Goal: Task Accomplishment & Management: Use online tool/utility

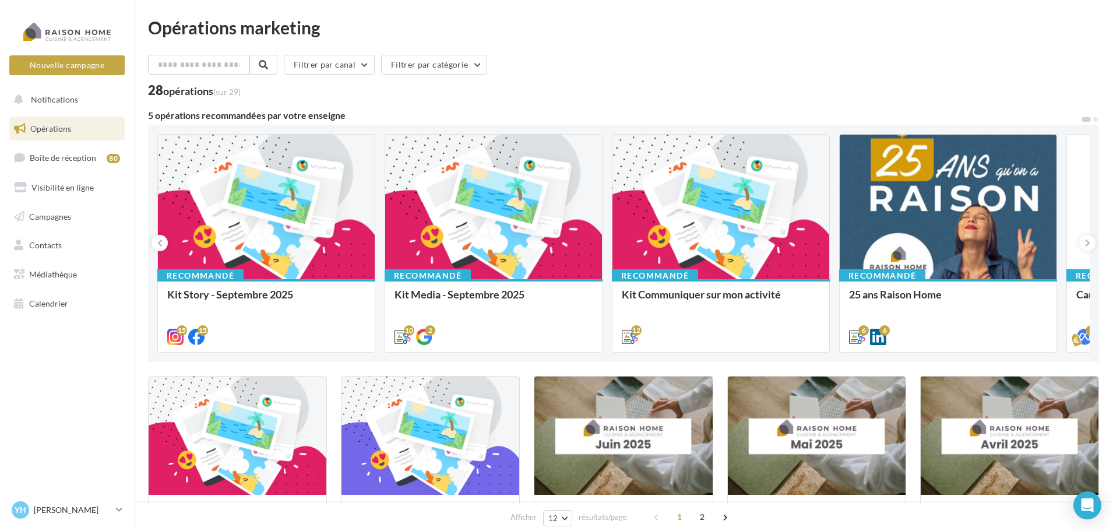
click at [83, 132] on link "Opérations" at bounding box center [67, 129] width 120 height 24
click at [65, 207] on link "Campagnes" at bounding box center [67, 217] width 120 height 24
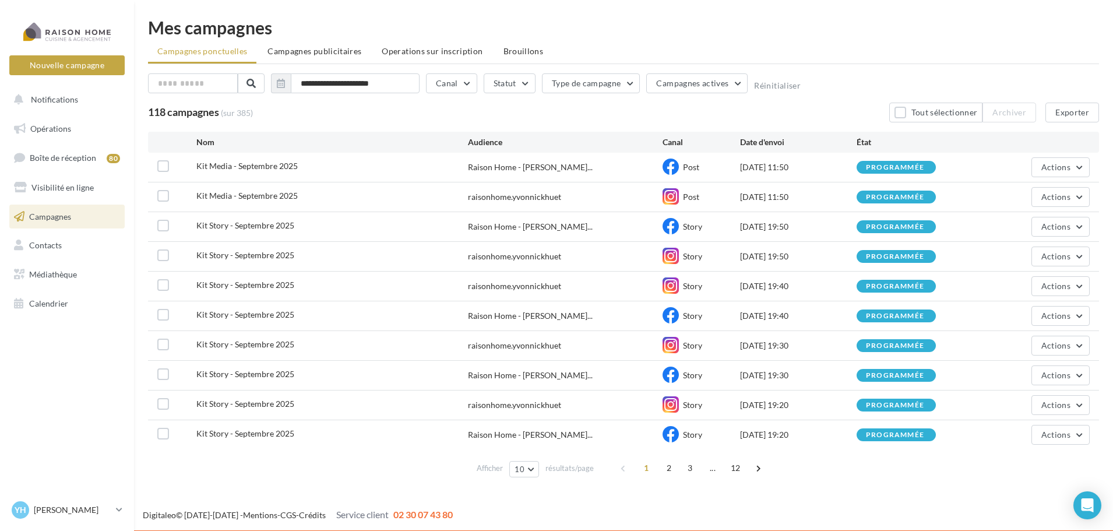
click at [665, 473] on span "2" at bounding box center [669, 468] width 19 height 19
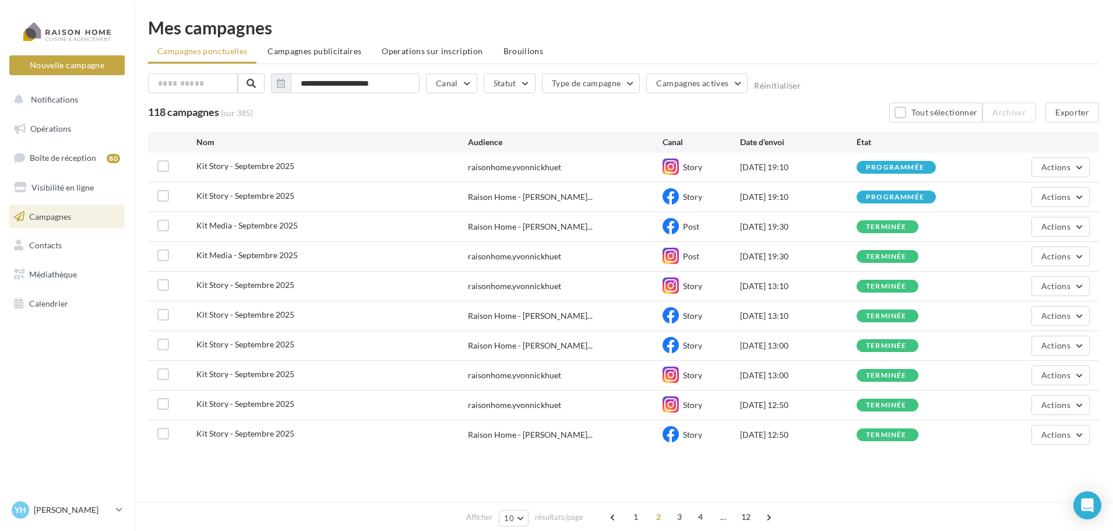
click at [331, 50] on span "Campagnes publicitaires" at bounding box center [315, 51] width 94 height 10
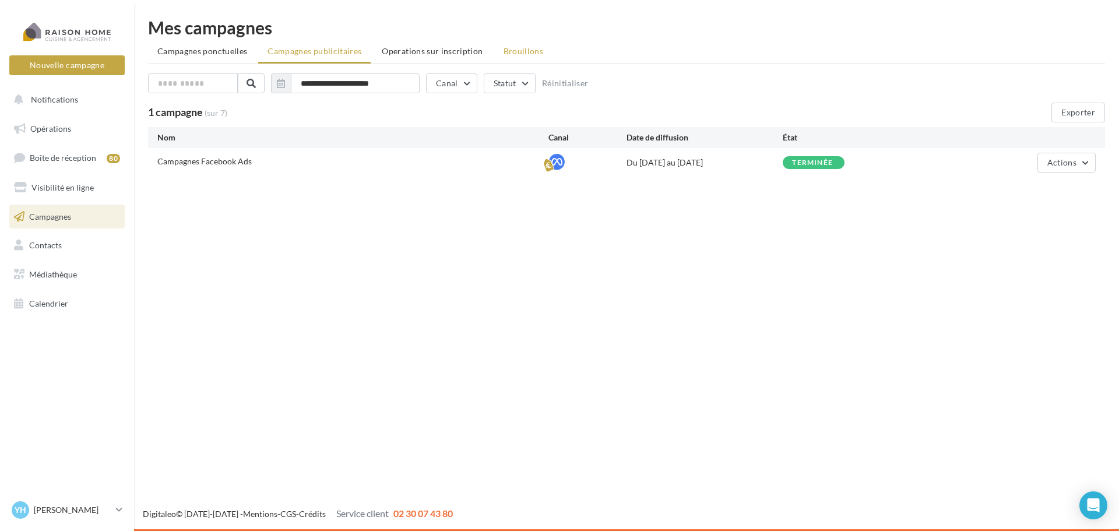
click at [514, 44] on li "Brouillons" at bounding box center [523, 51] width 59 height 21
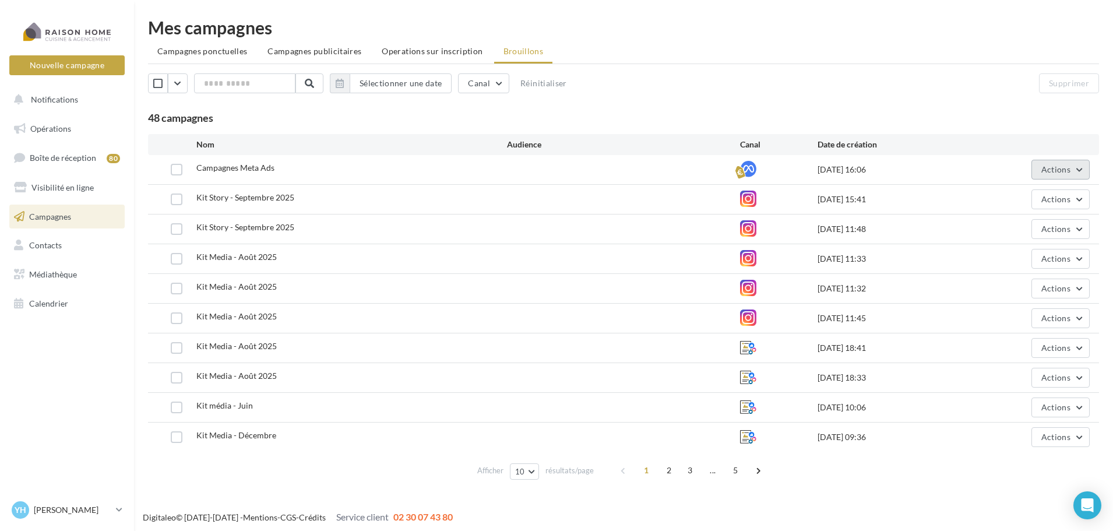
click at [1082, 166] on button "Actions" at bounding box center [1061, 170] width 58 height 20
click at [1044, 191] on button "Editer" at bounding box center [1031, 197] width 117 height 30
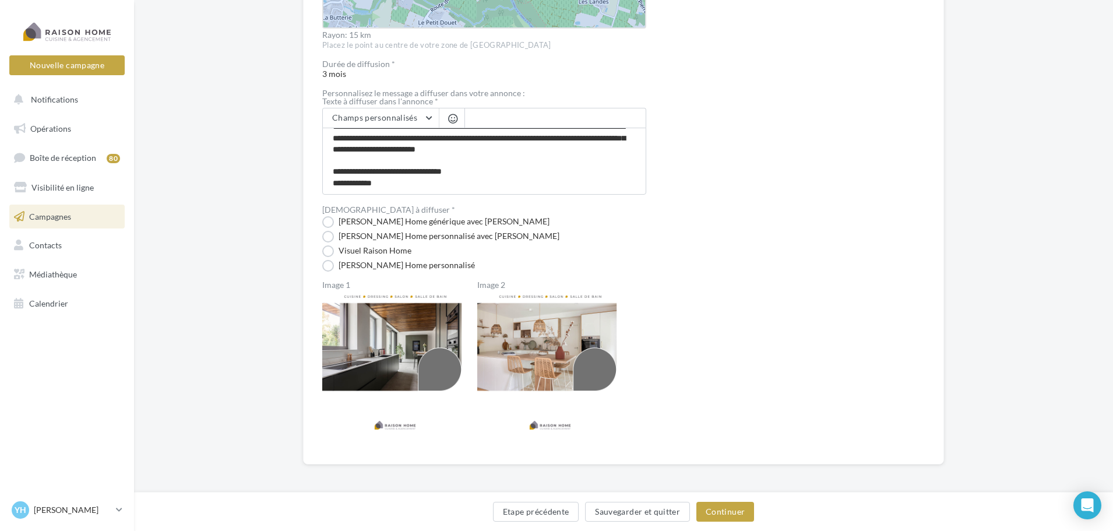
scroll to position [562, 0]
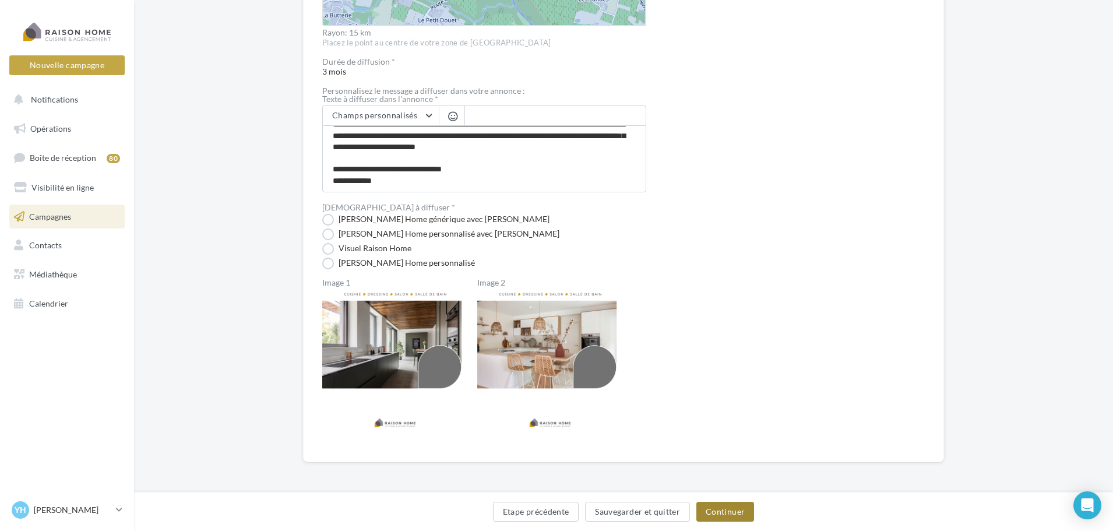
click at [712, 504] on button "Continuer" at bounding box center [726, 512] width 58 height 20
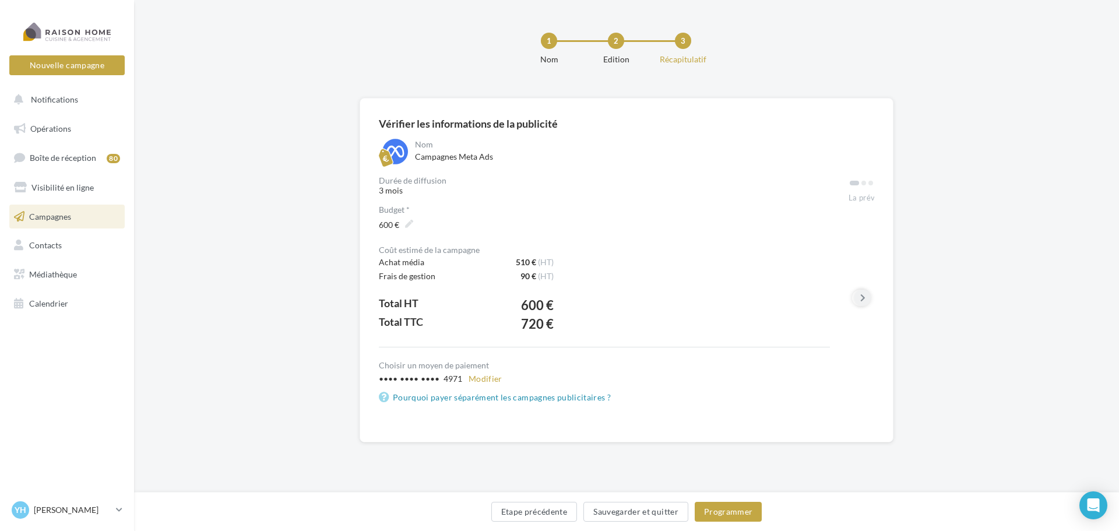
click at [863, 303] on icon at bounding box center [862, 298] width 5 height 12
click at [859, 304] on button at bounding box center [863, 298] width 16 height 16
click at [871, 185] on div at bounding box center [862, 183] width 26 height 12
click at [862, 185] on div at bounding box center [862, 183] width 26 height 12
drag, startPoint x: 806, startPoint y: 345, endPoint x: 881, endPoint y: 347, distance: 75.8
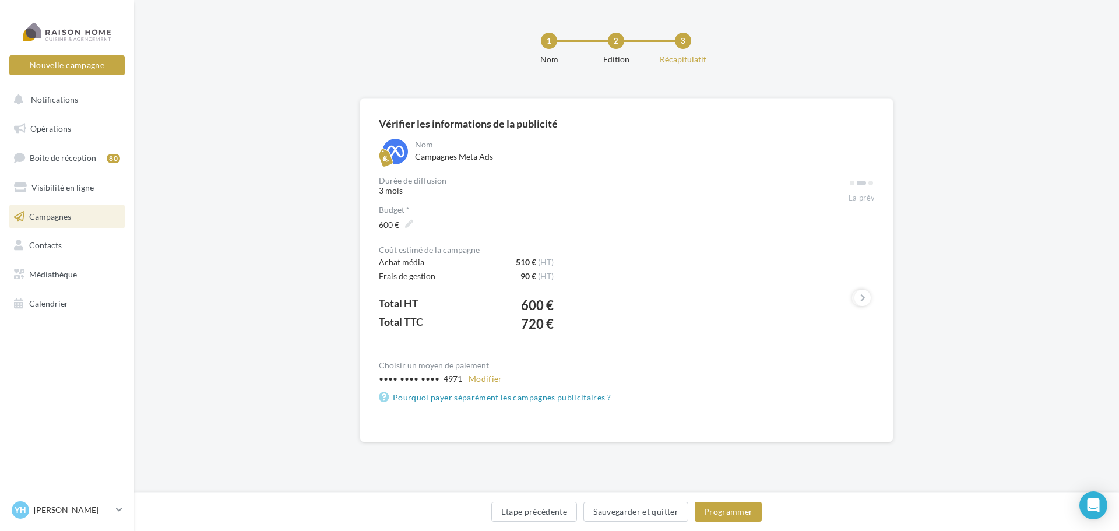
click at [887, 348] on div "Vérifier les informations de la publicité Nom Campagnes Meta Ads Durée de diffu…" at bounding box center [627, 270] width 534 height 344
click at [769, 315] on div "Coût estimé de la campagne Achat média 510 € (HT) Frais de gestion 90 € (HT) To…" at bounding box center [604, 296] width 451 height 101
click at [863, 294] on icon at bounding box center [862, 298] width 5 height 12
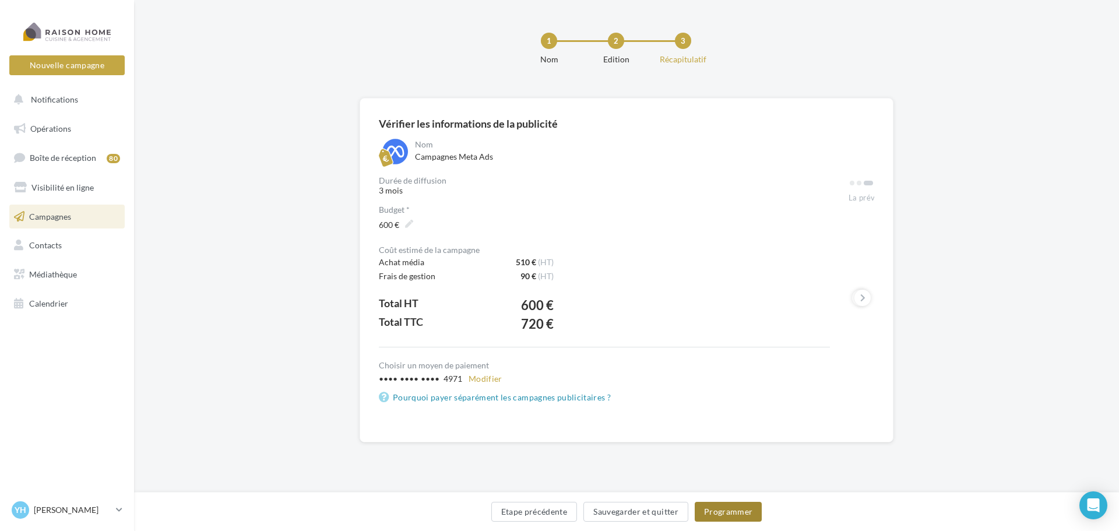
click at [729, 510] on button "Programmer" at bounding box center [729, 512] width 68 height 20
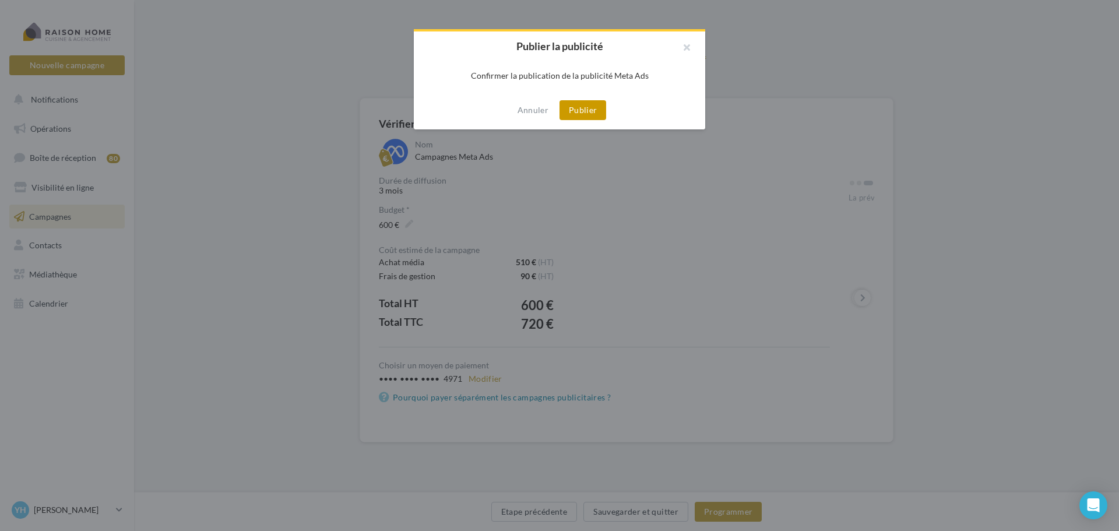
click at [594, 108] on button "Publier" at bounding box center [583, 110] width 47 height 20
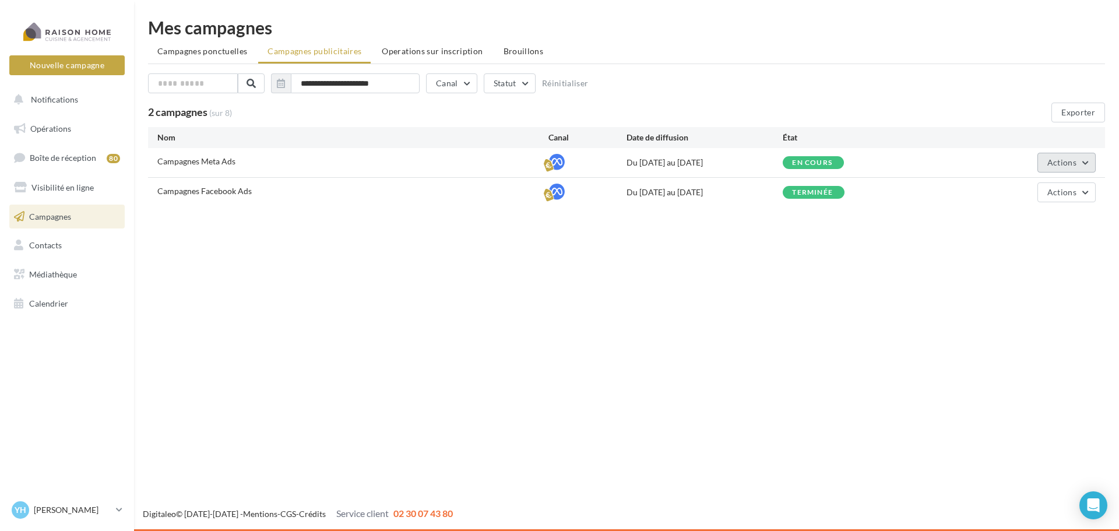
click at [1056, 166] on span "Actions" at bounding box center [1061, 162] width 29 height 10
click at [1031, 219] on button "Voir les résultats" at bounding box center [1037, 220] width 117 height 30
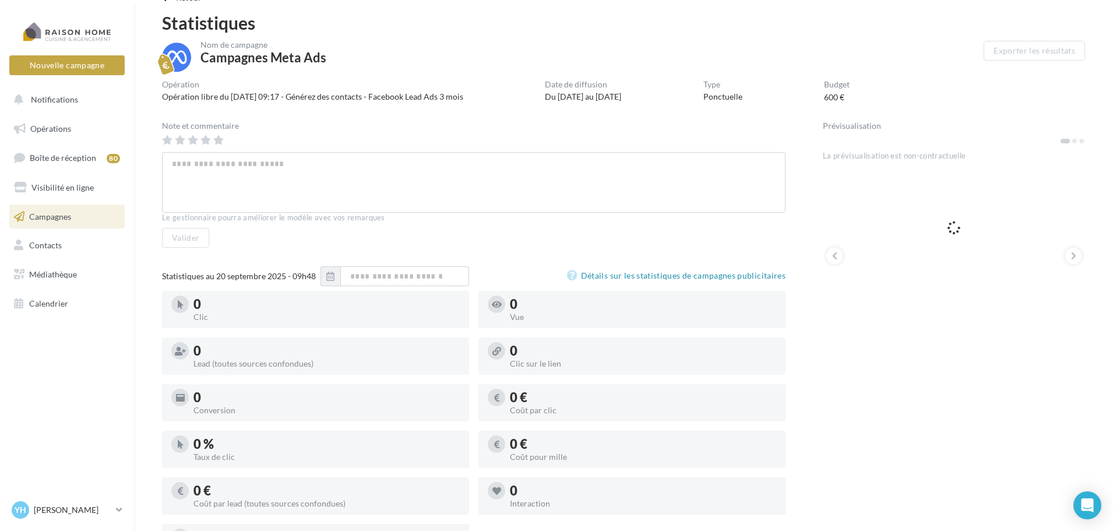
scroll to position [58, 0]
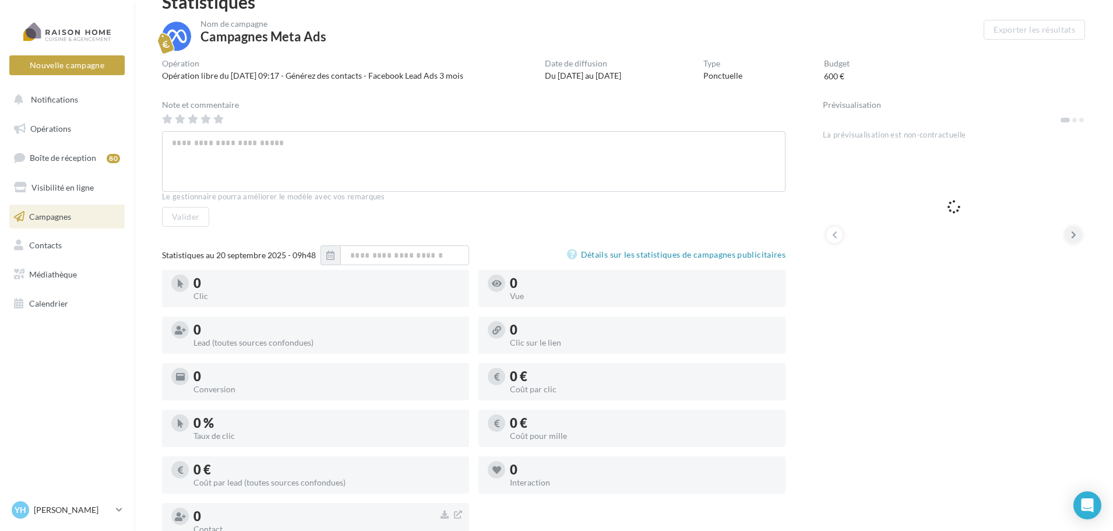
click at [1073, 230] on icon at bounding box center [1073, 235] width 5 height 12
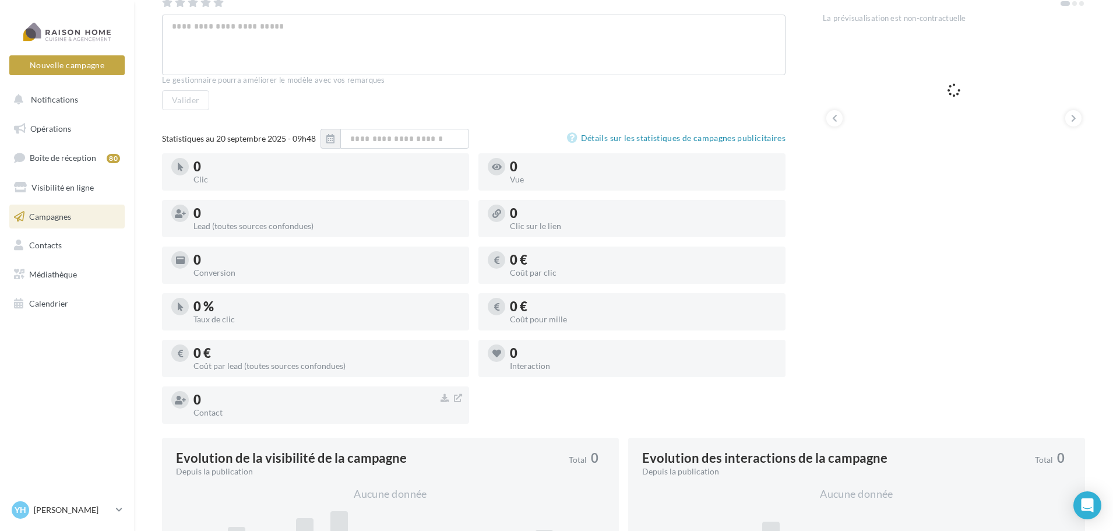
scroll to position [0, 0]
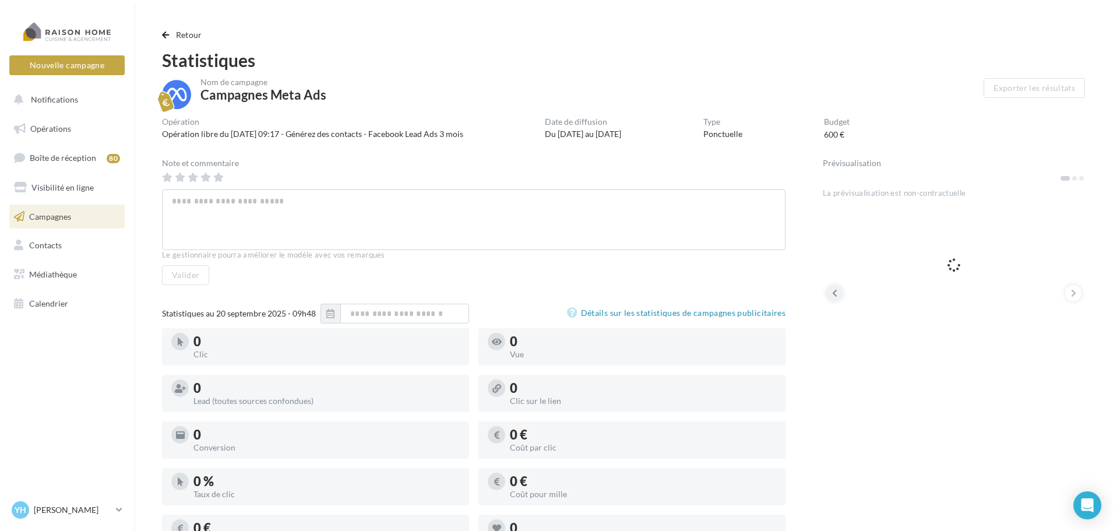
click at [828, 295] on button at bounding box center [835, 293] width 16 height 16
click at [57, 216] on span "Campagnes" at bounding box center [50, 216] width 42 height 10
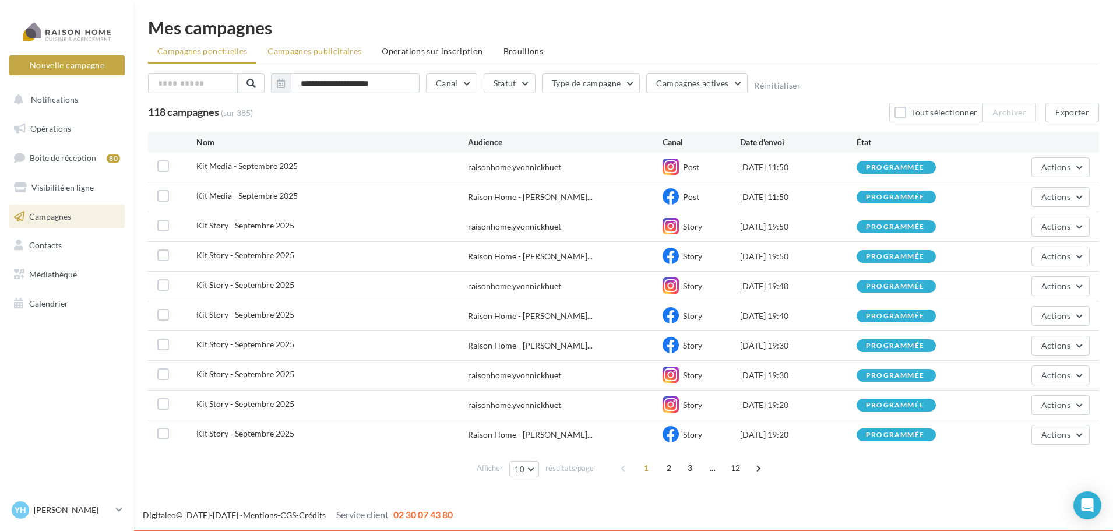
click at [341, 52] on span "Campagnes publicitaires" at bounding box center [315, 51] width 94 height 10
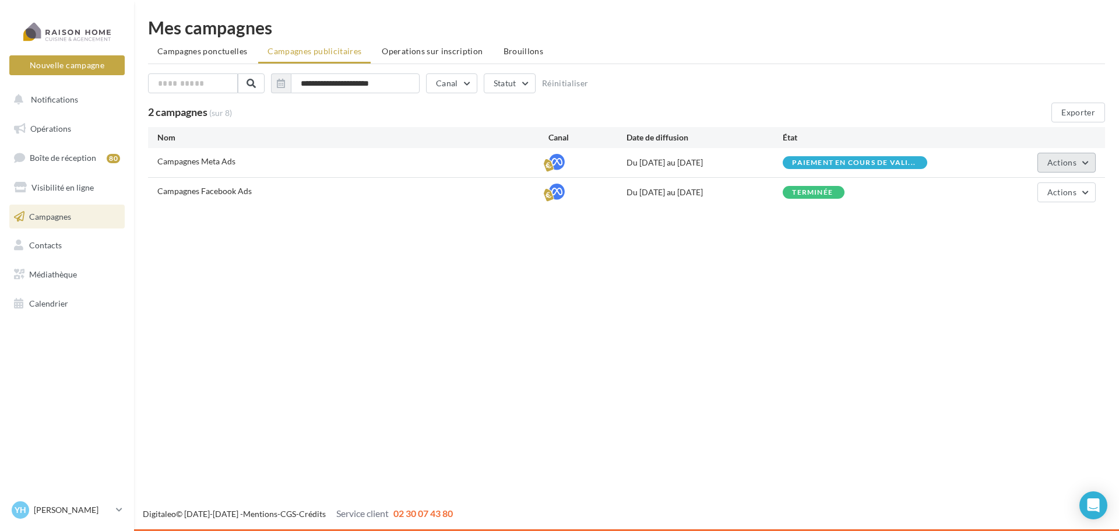
click at [1072, 162] on span "Actions" at bounding box center [1061, 162] width 29 height 10
click at [556, 319] on div "Nouvelle campagne Nouvelle campagne Notifications Opérations Boîte de réception…" at bounding box center [559, 265] width 1119 height 531
click at [50, 194] on link "Visibilité en ligne" at bounding box center [67, 187] width 120 height 24
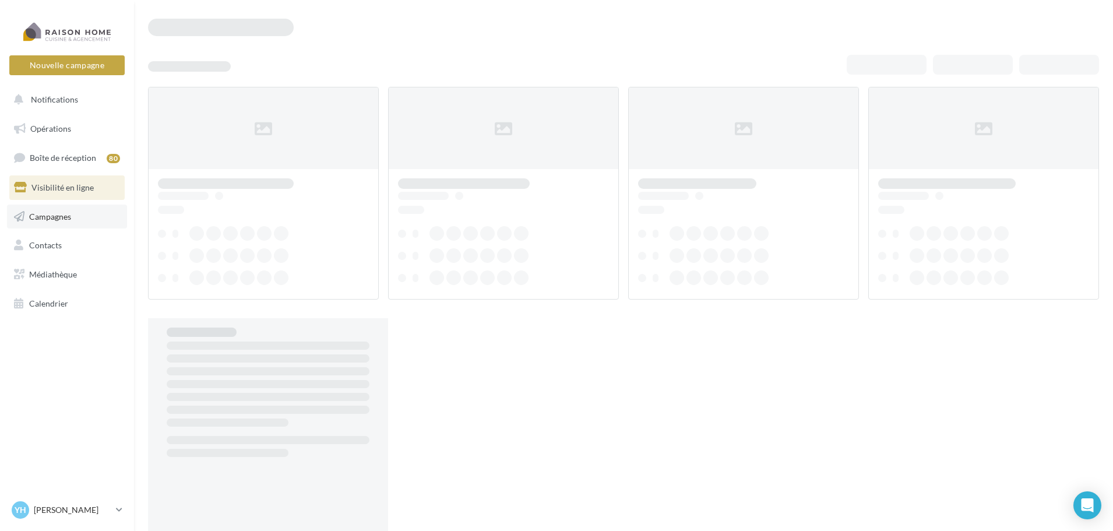
click at [57, 221] on span "Campagnes" at bounding box center [50, 216] width 42 height 10
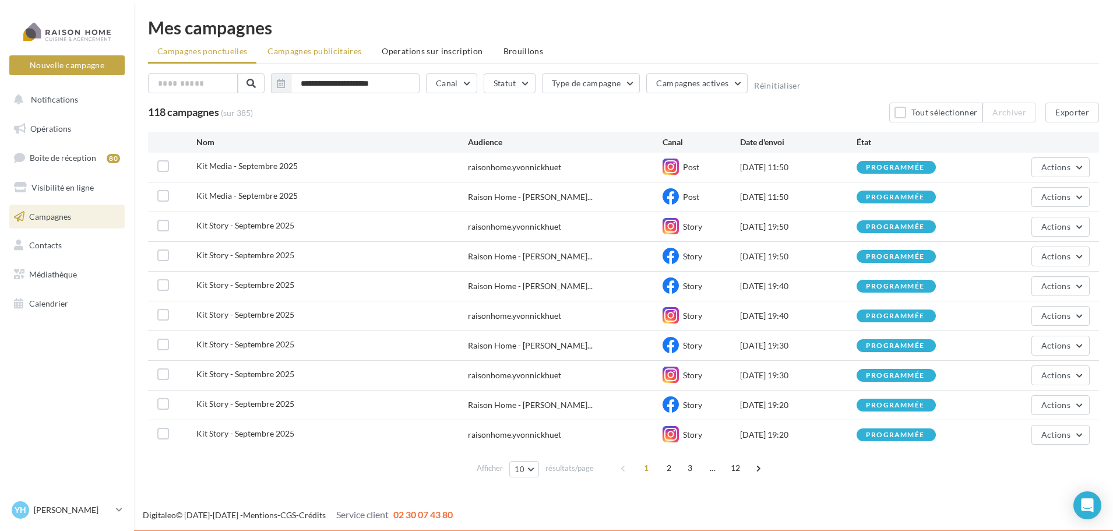
click at [326, 55] on span "Campagnes publicitaires" at bounding box center [315, 51] width 94 height 10
